Goal: Task Accomplishment & Management: Manage account settings

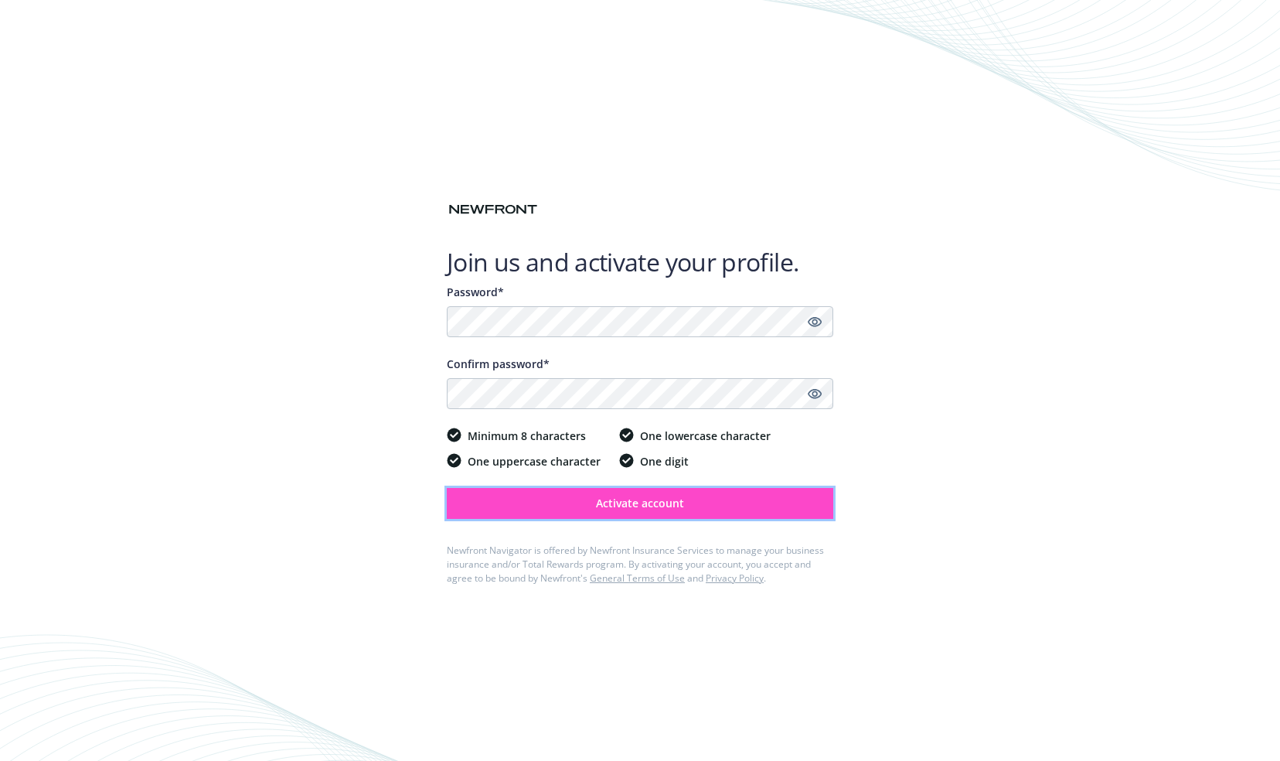
click at [581, 502] on button "Activate account" at bounding box center [640, 503] width 387 height 31
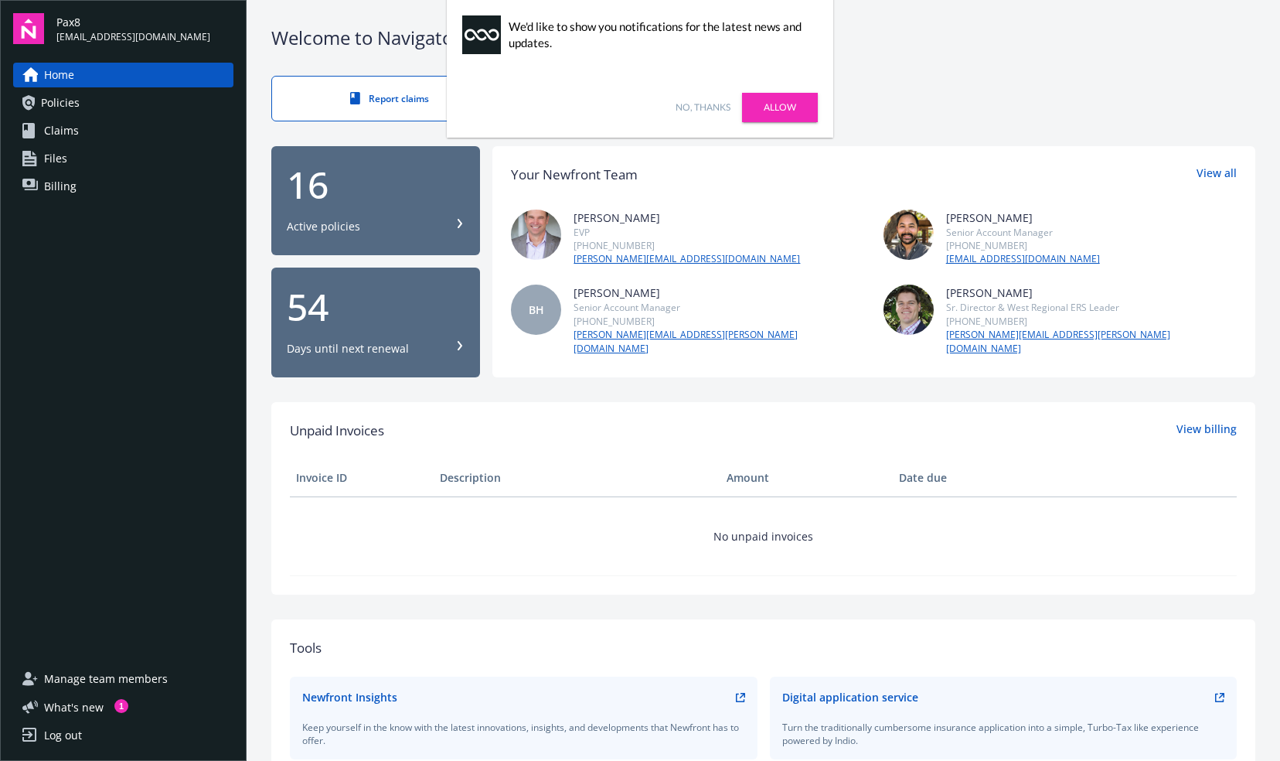
click at [762, 108] on link "Allow" at bounding box center [780, 107] width 76 height 29
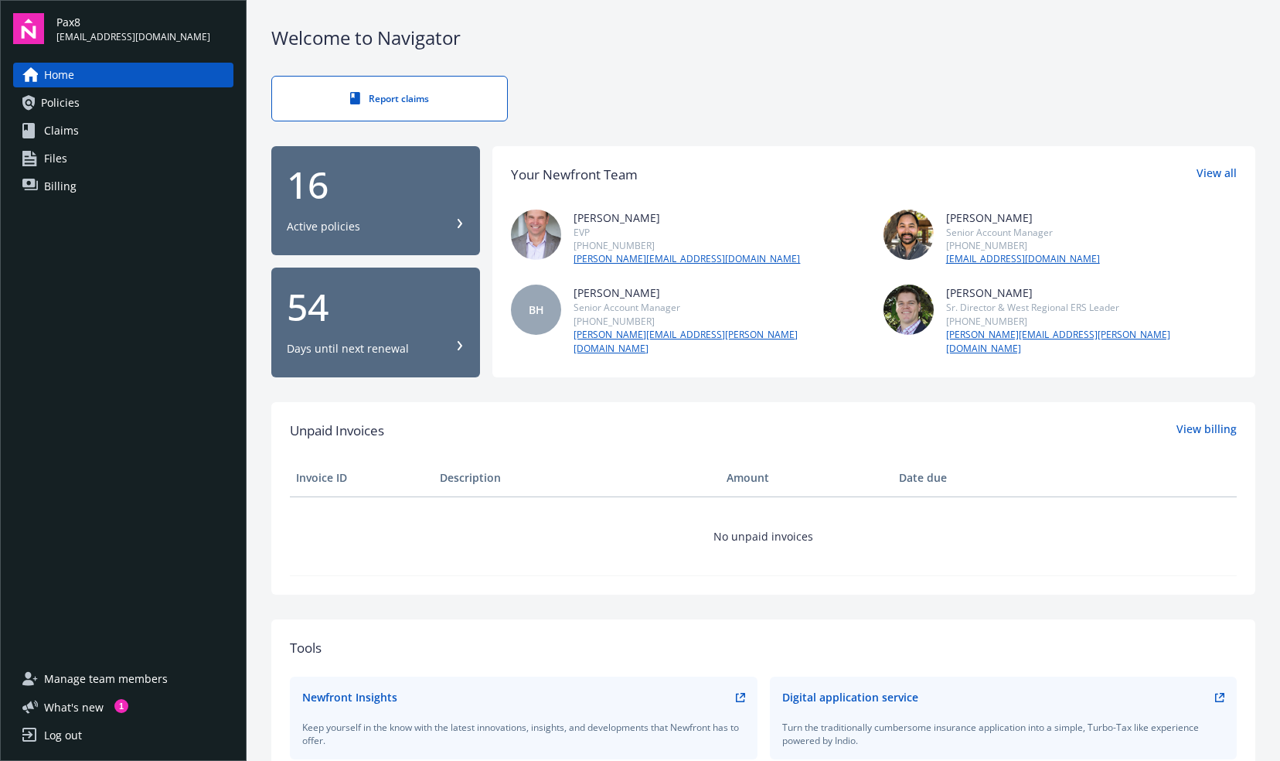
click at [42, 97] on span "Policies" at bounding box center [60, 102] width 39 height 25
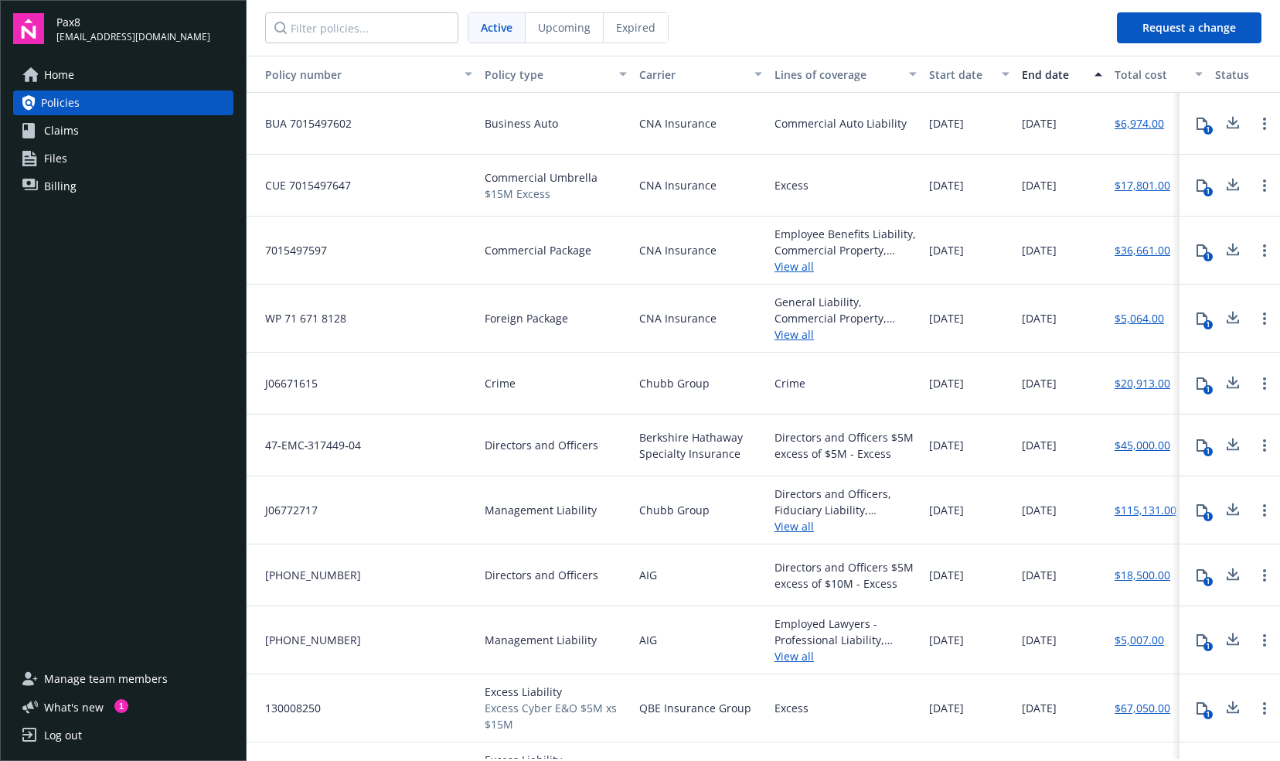
click at [66, 132] on span "Claims" at bounding box center [61, 130] width 35 height 25
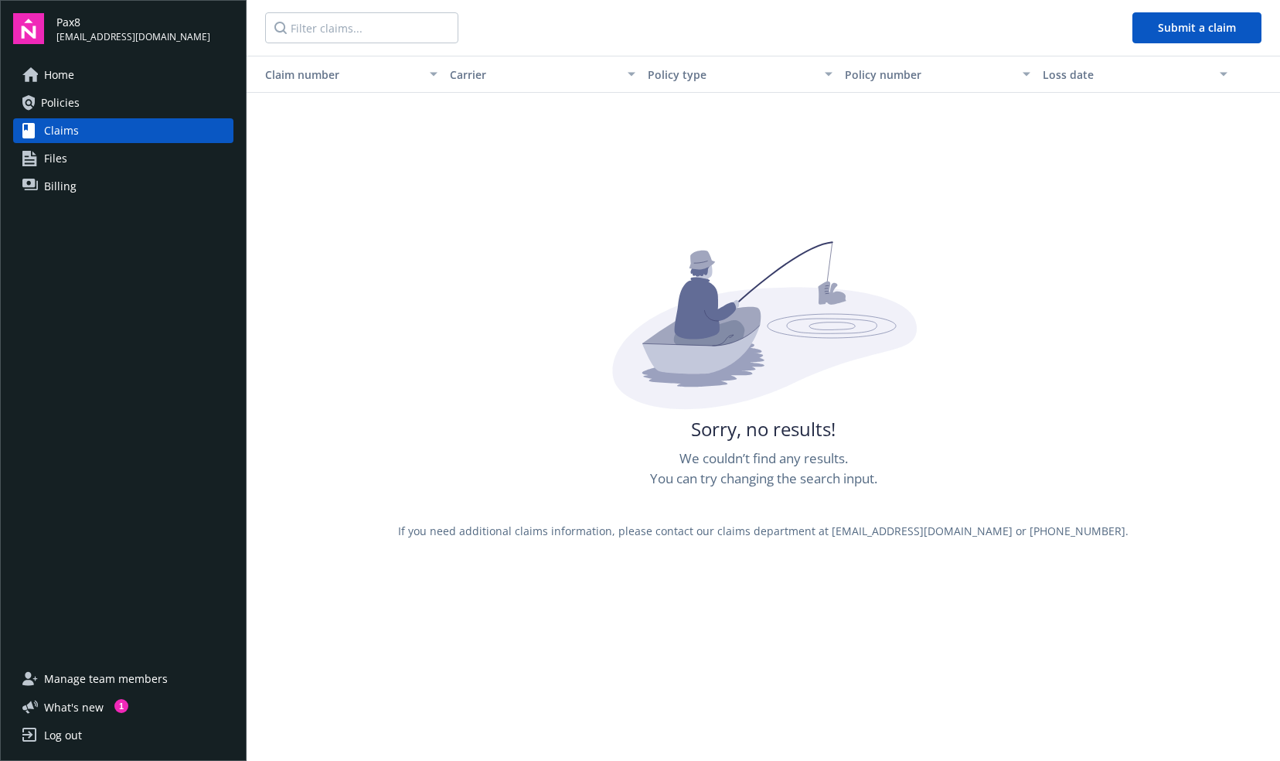
click at [59, 159] on span "Files" at bounding box center [55, 158] width 23 height 25
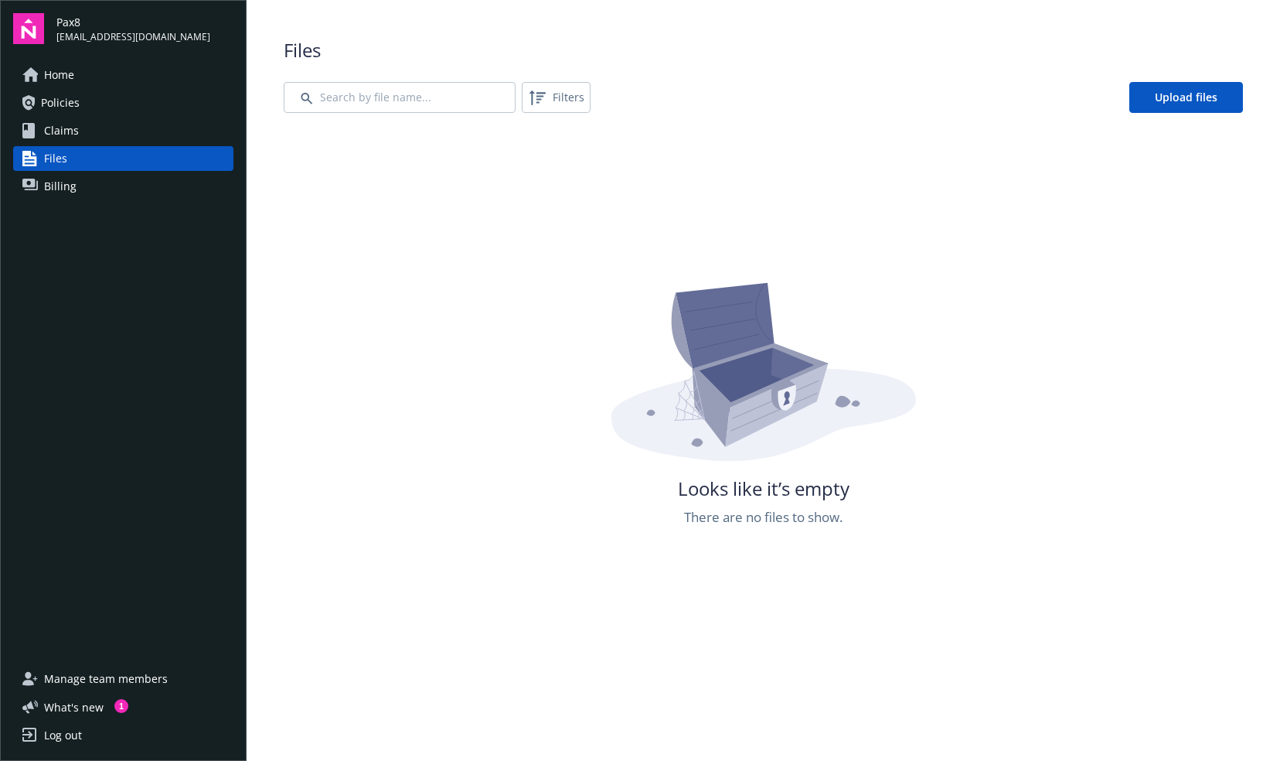
click at [57, 190] on span "Billing" at bounding box center [60, 186] width 32 height 25
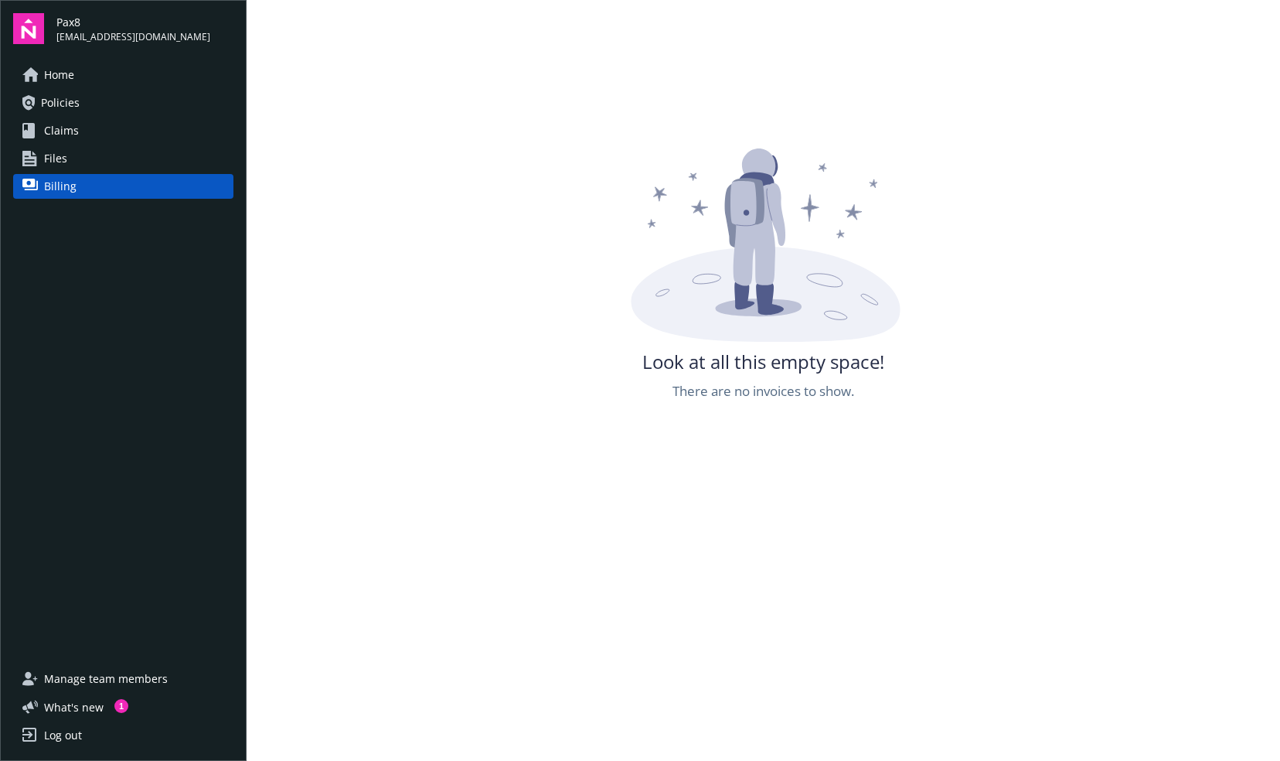
click at [61, 76] on span "Home" at bounding box center [59, 75] width 30 height 25
